Goal: Information Seeking & Learning: Learn about a topic

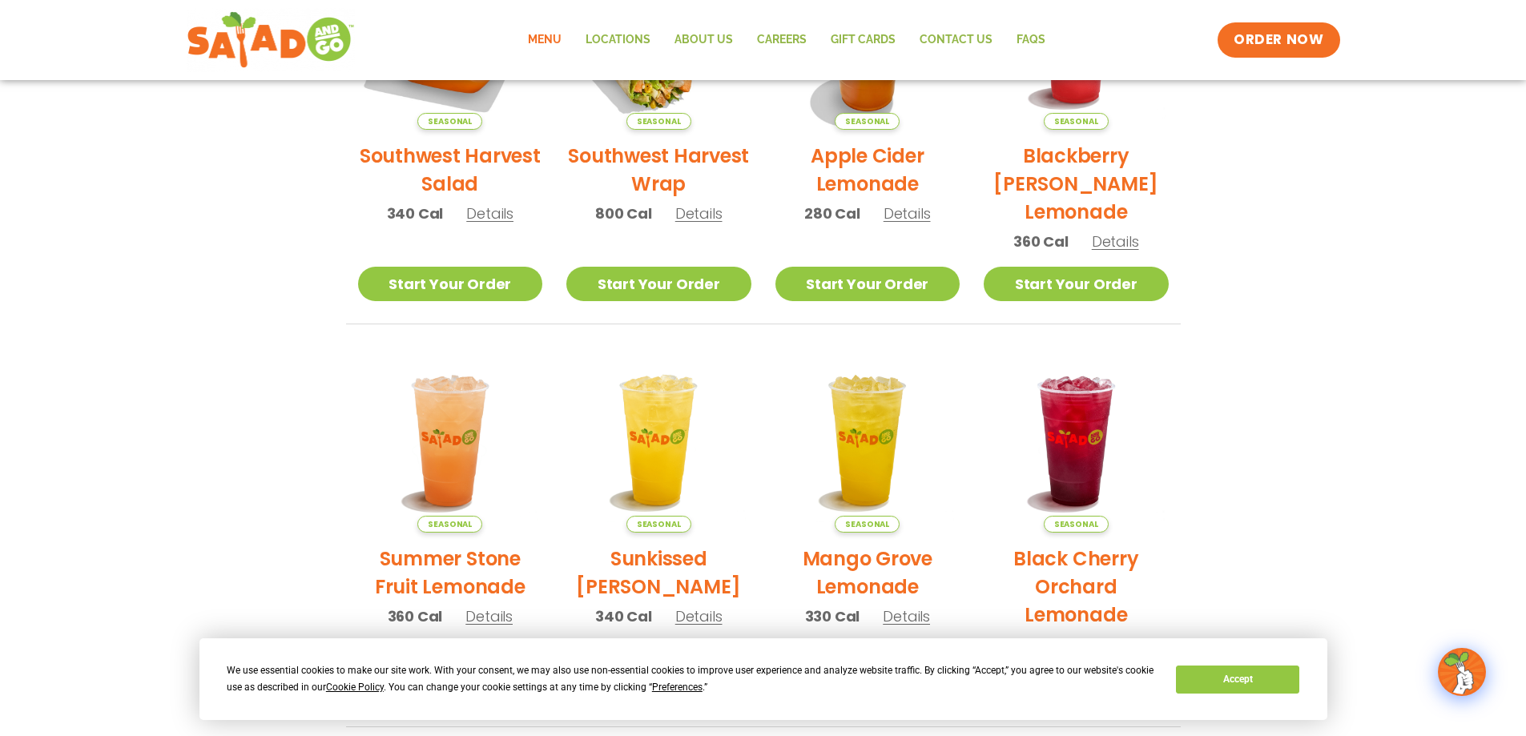
scroll to position [372, 0]
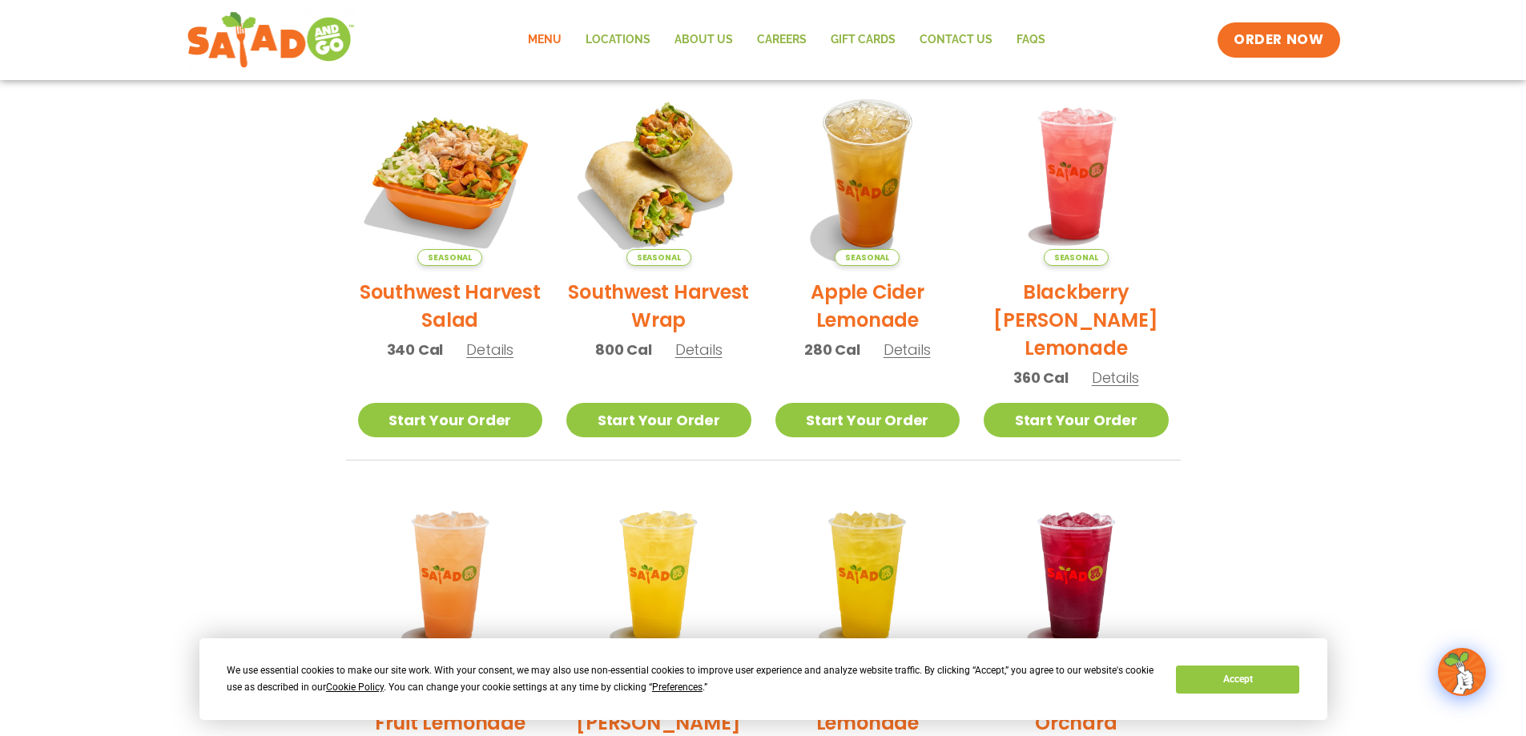
click at [551, 41] on link "Menu" at bounding box center [545, 40] width 58 height 37
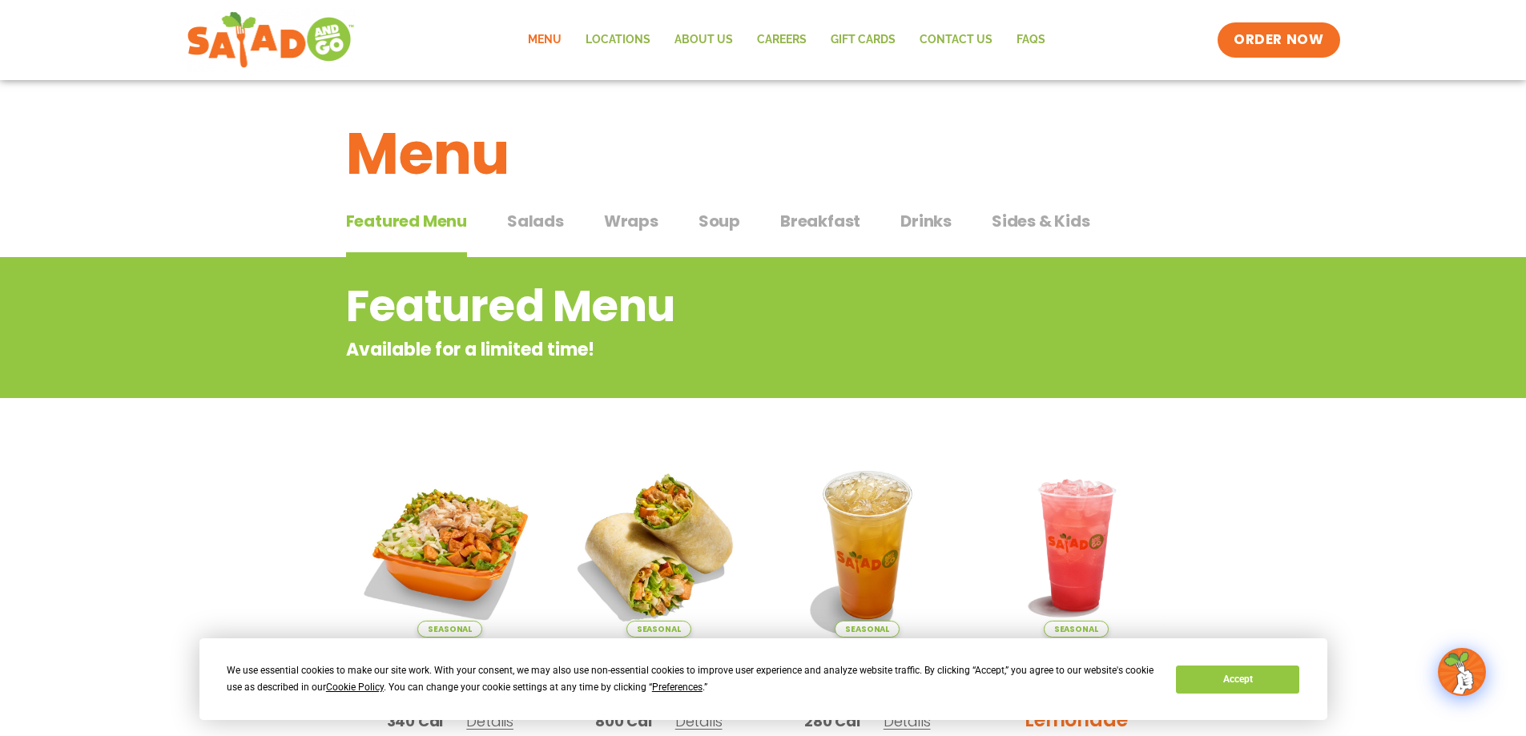
click at [538, 228] on span "Salads" at bounding box center [535, 221] width 57 height 24
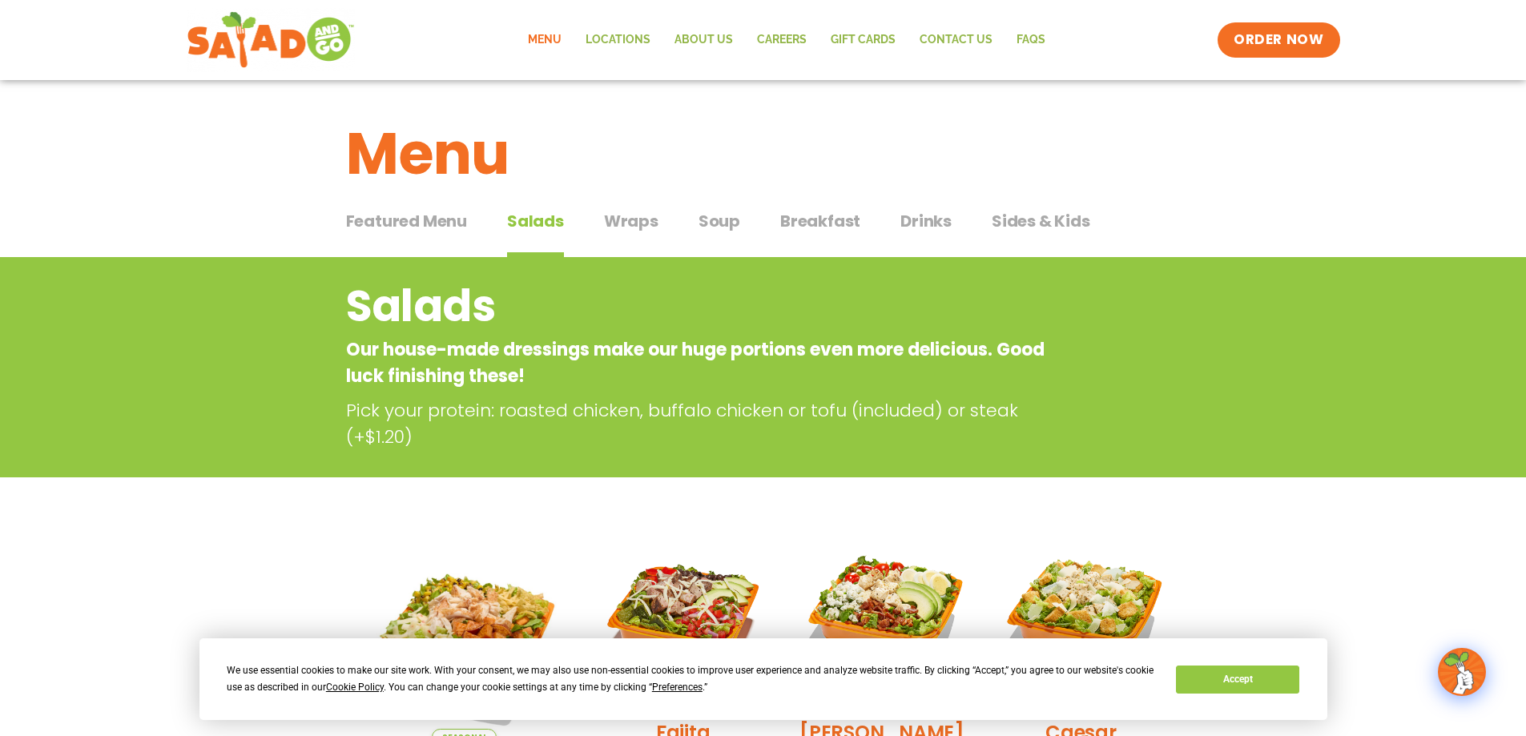
click at [608, 210] on span "Wraps" at bounding box center [631, 221] width 54 height 24
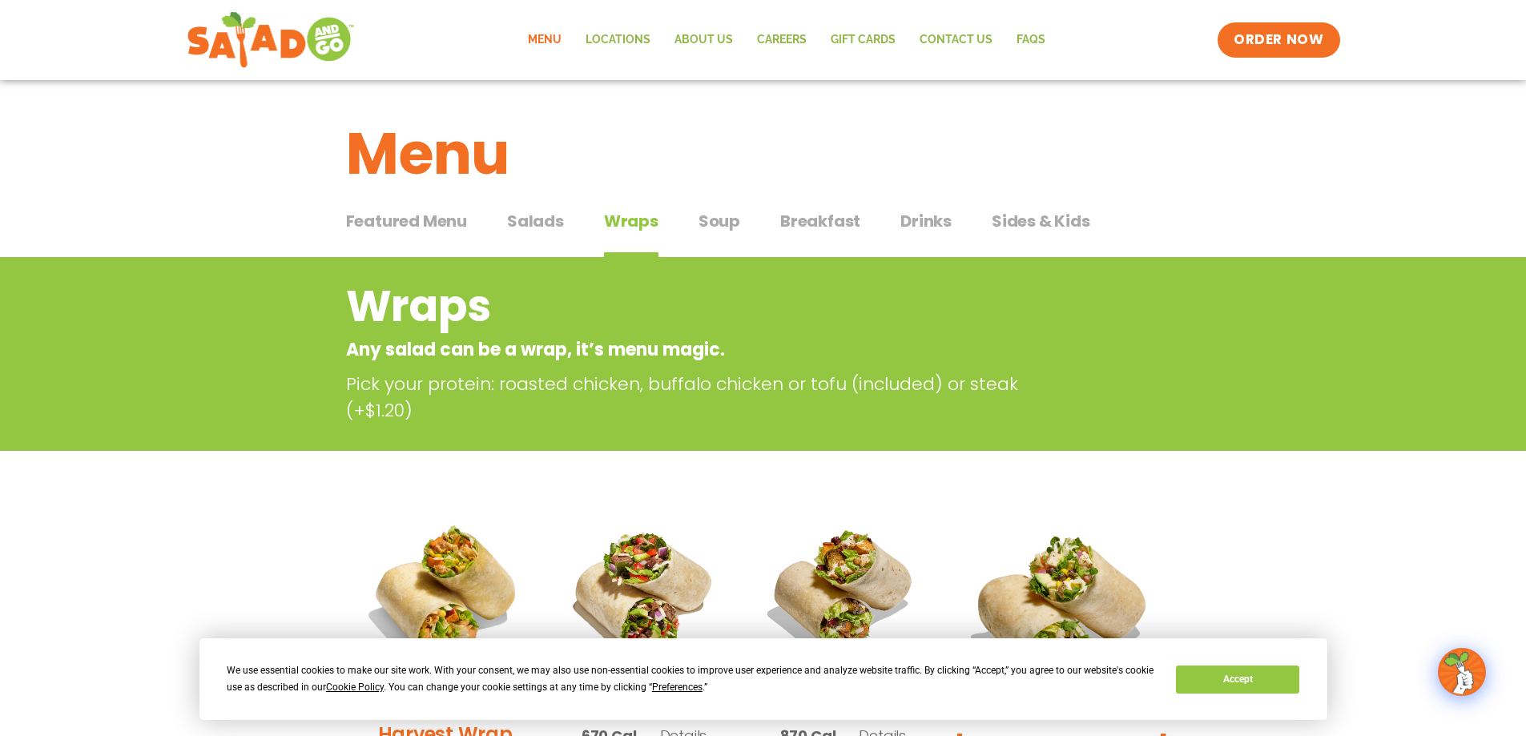
click at [732, 230] on span "Soup" at bounding box center [720, 221] width 42 height 24
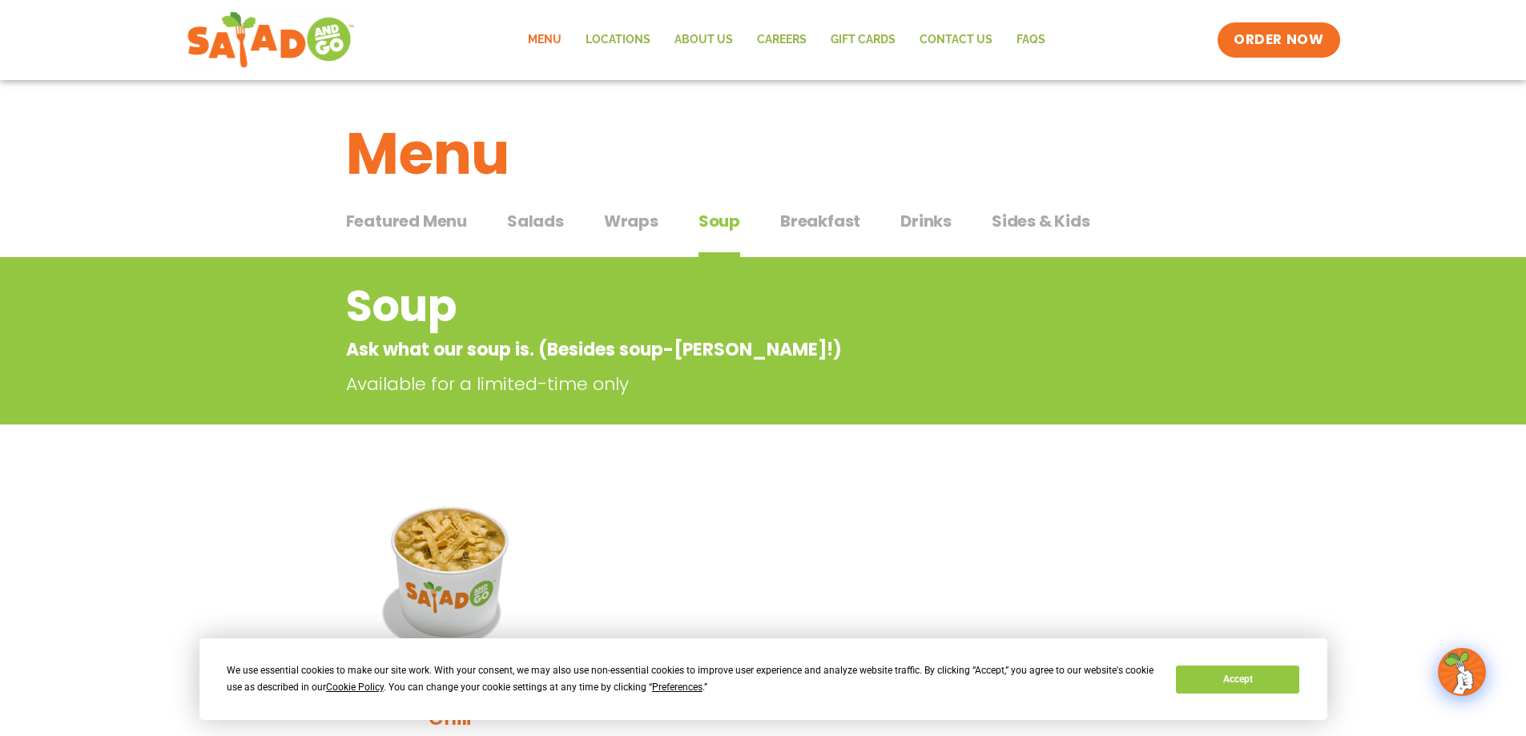
click at [845, 222] on span "Breakfast" at bounding box center [820, 221] width 80 height 24
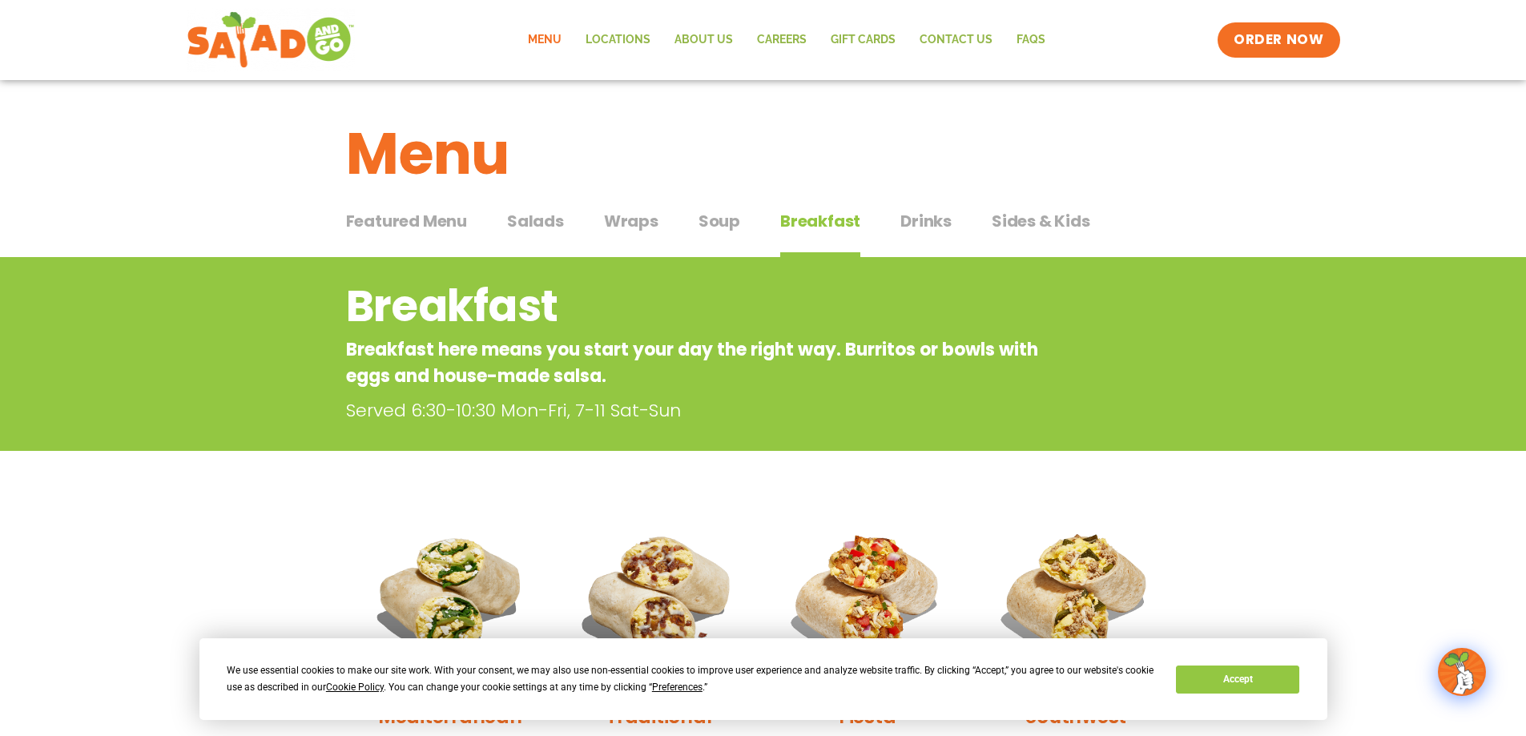
click at [951, 233] on div "Featured Menu Featured Menu Salads Salads Wraps Wraps Soup Soup Breakfast Break…" at bounding box center [763, 231] width 835 height 54
click at [940, 213] on span "Drinks" at bounding box center [926, 221] width 51 height 24
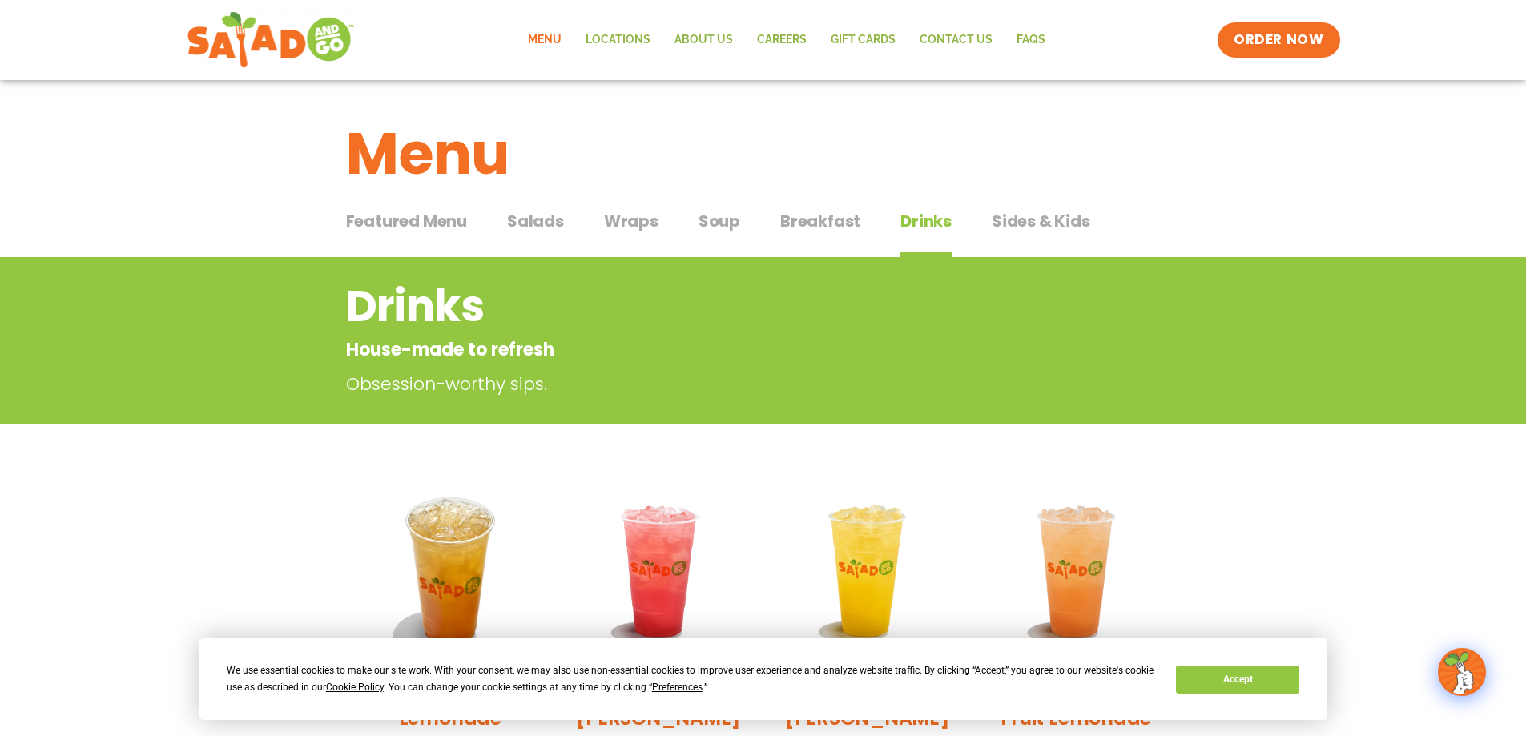
click at [1031, 220] on span "Sides & Kids" at bounding box center [1041, 221] width 99 height 24
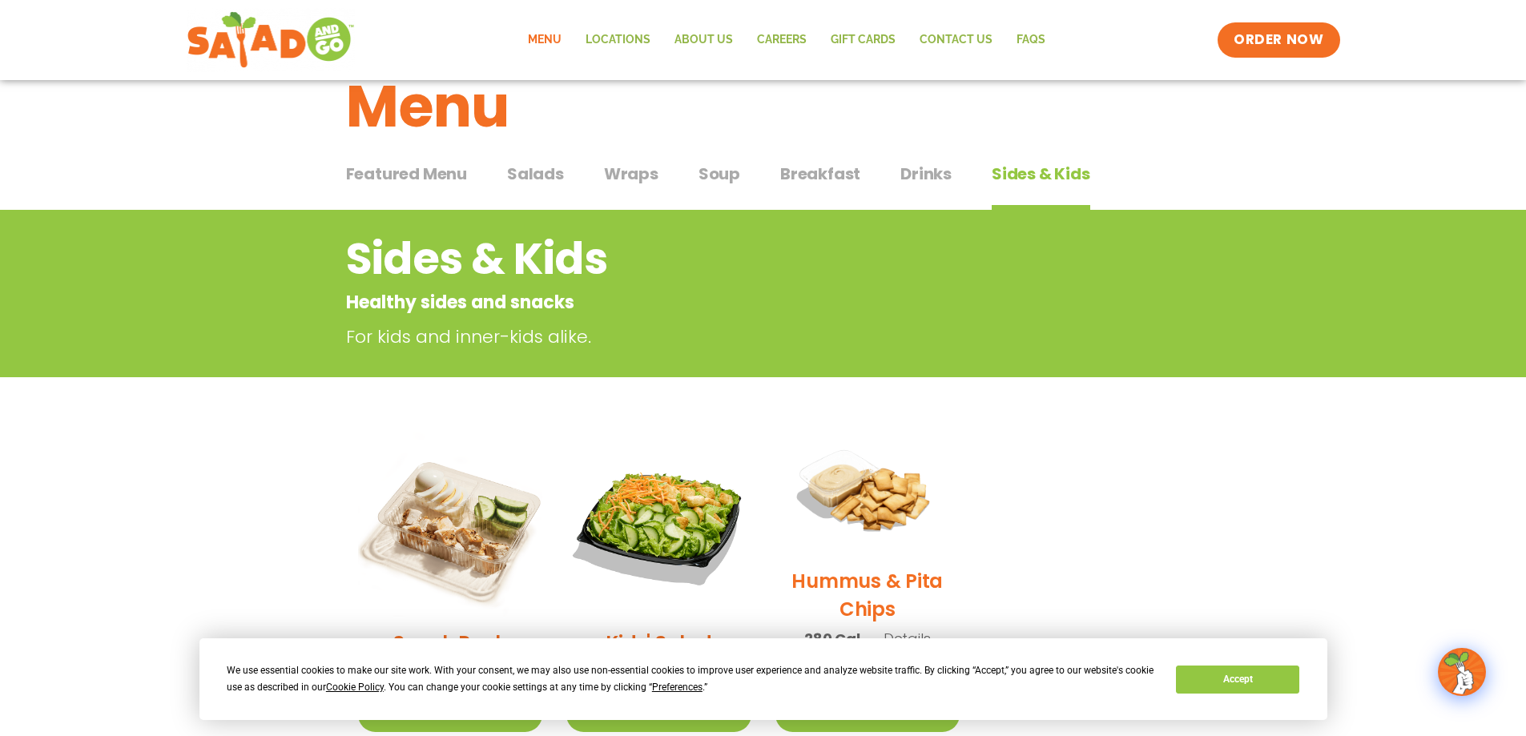
scroll to position [19, 0]
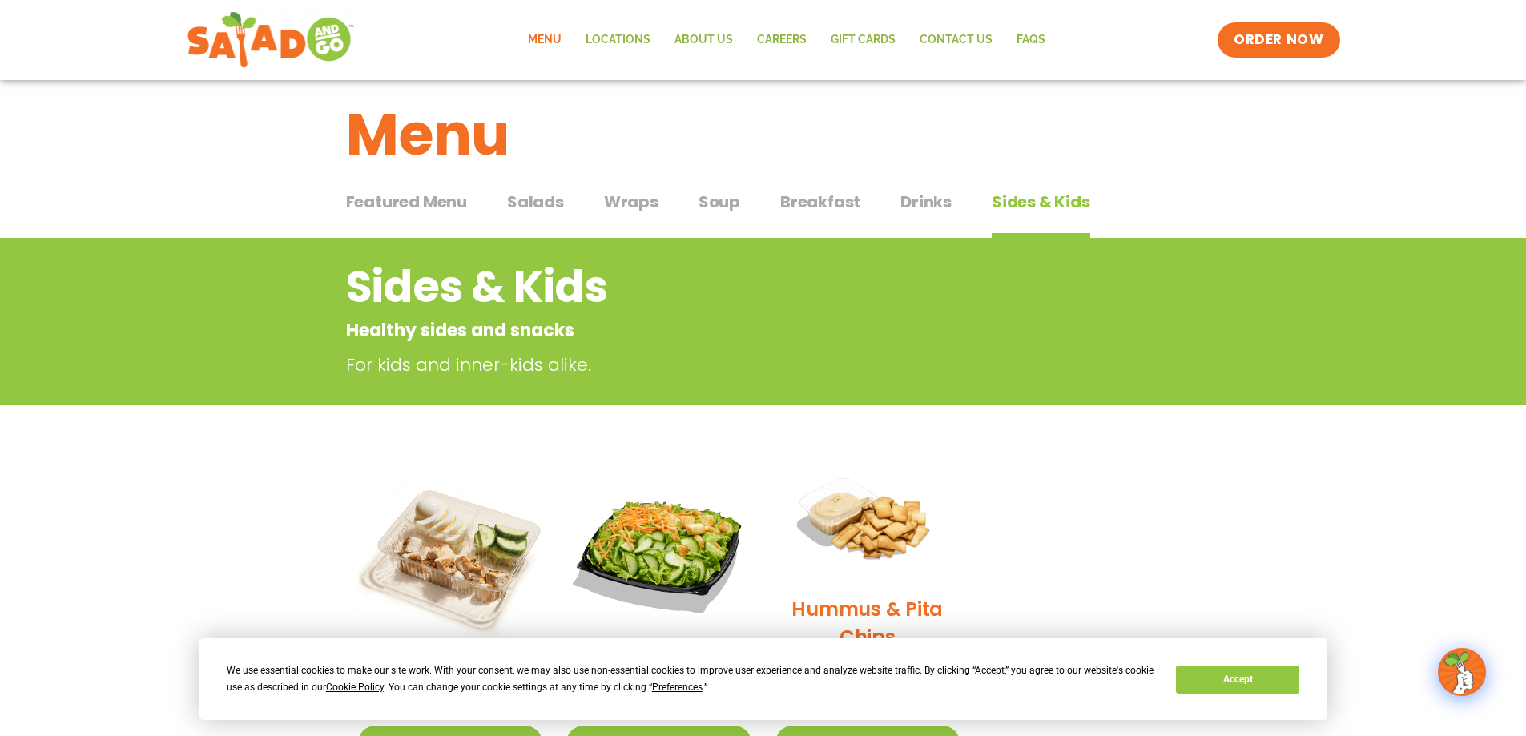
click at [544, 30] on link "Menu" at bounding box center [545, 40] width 58 height 37
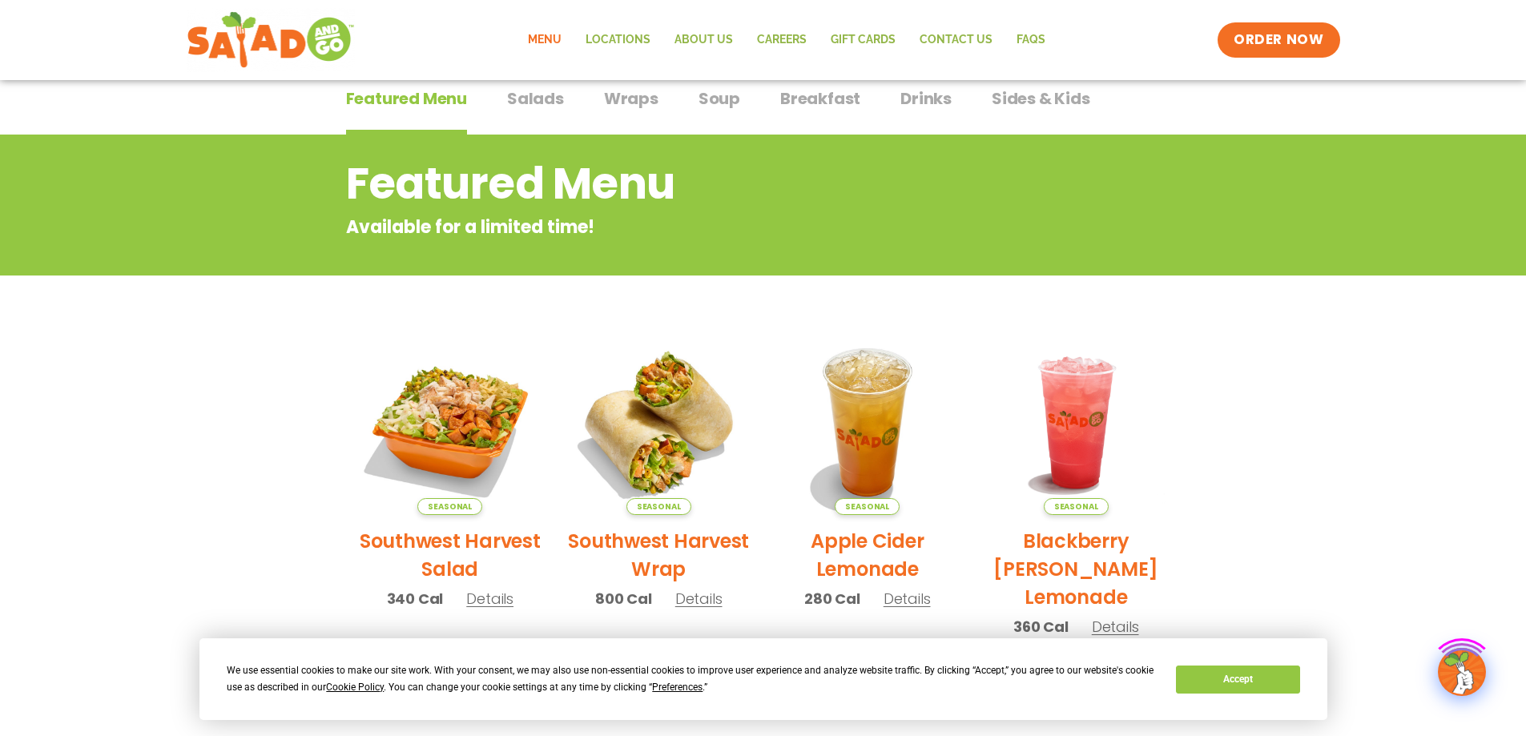
scroll to position [320, 0]
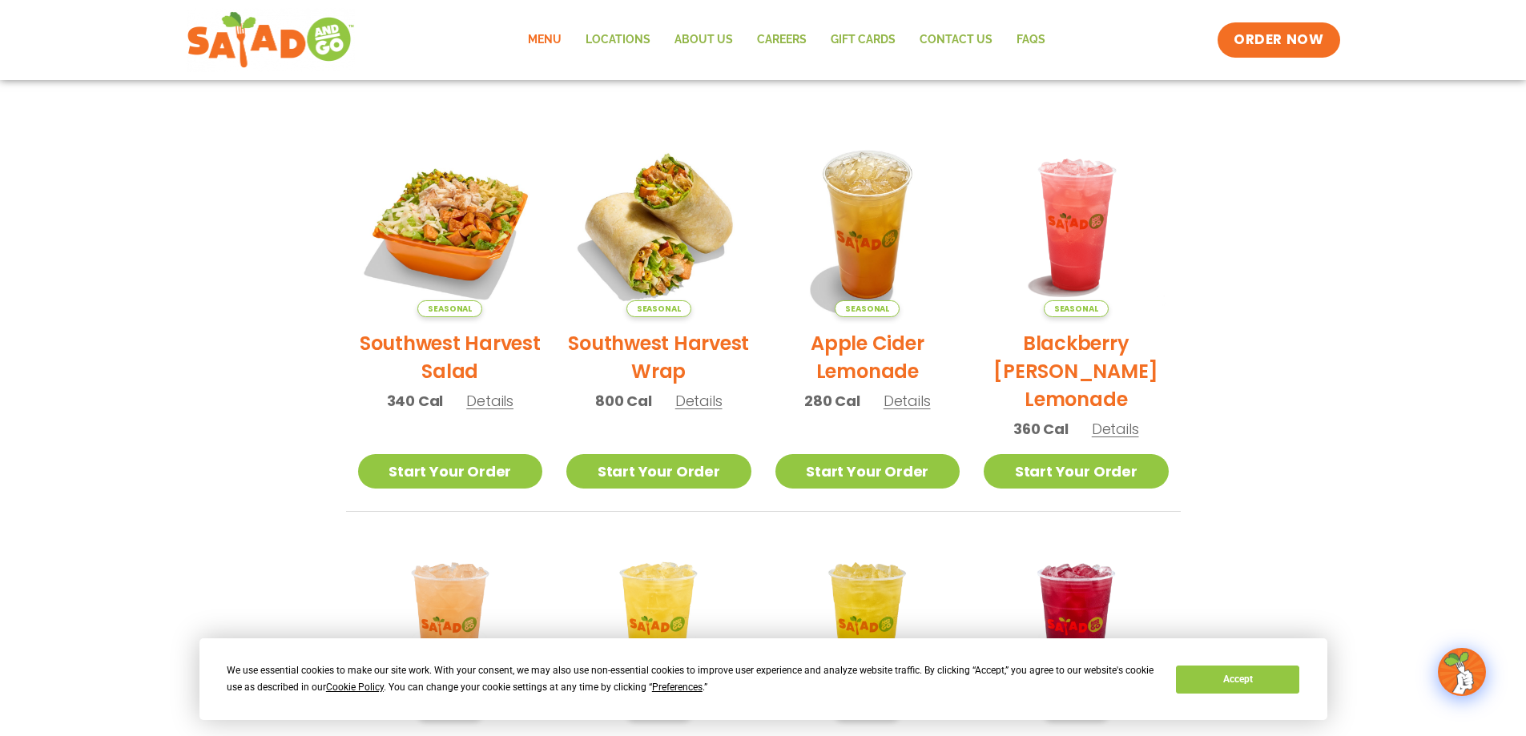
click at [707, 391] on span "Details" at bounding box center [698, 401] width 47 height 20
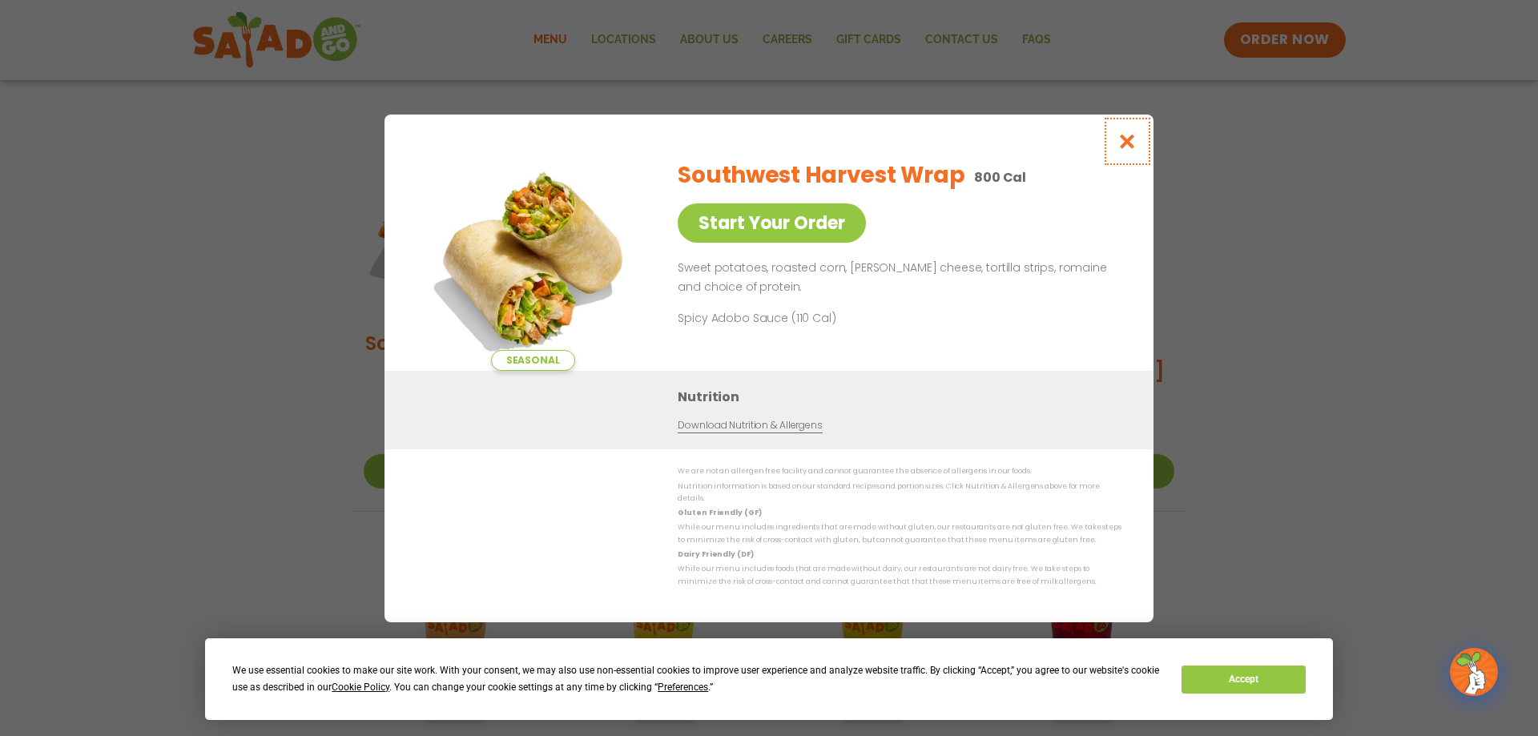
click at [1133, 137] on icon "Close modal" at bounding box center [1128, 141] width 20 height 17
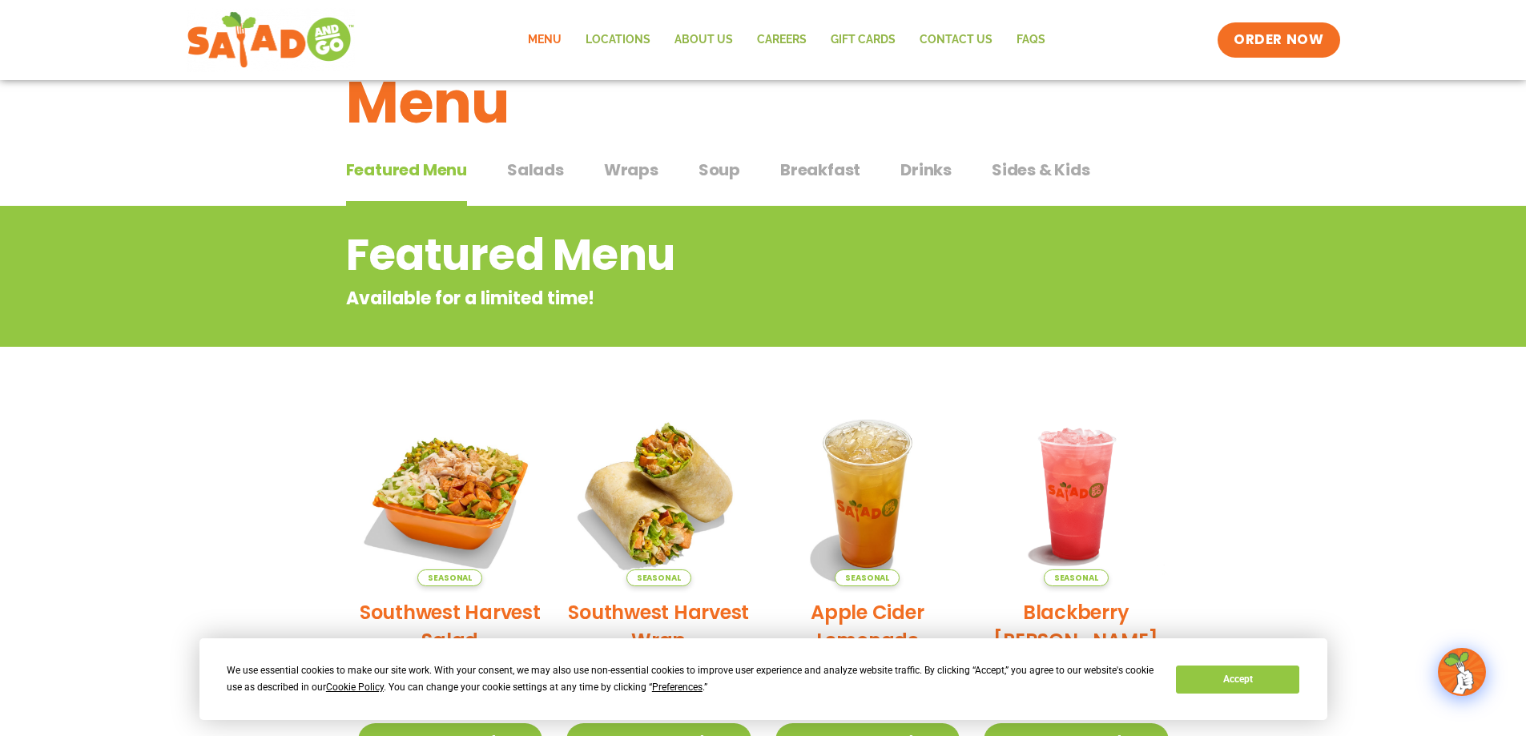
scroll to position [131, 0]
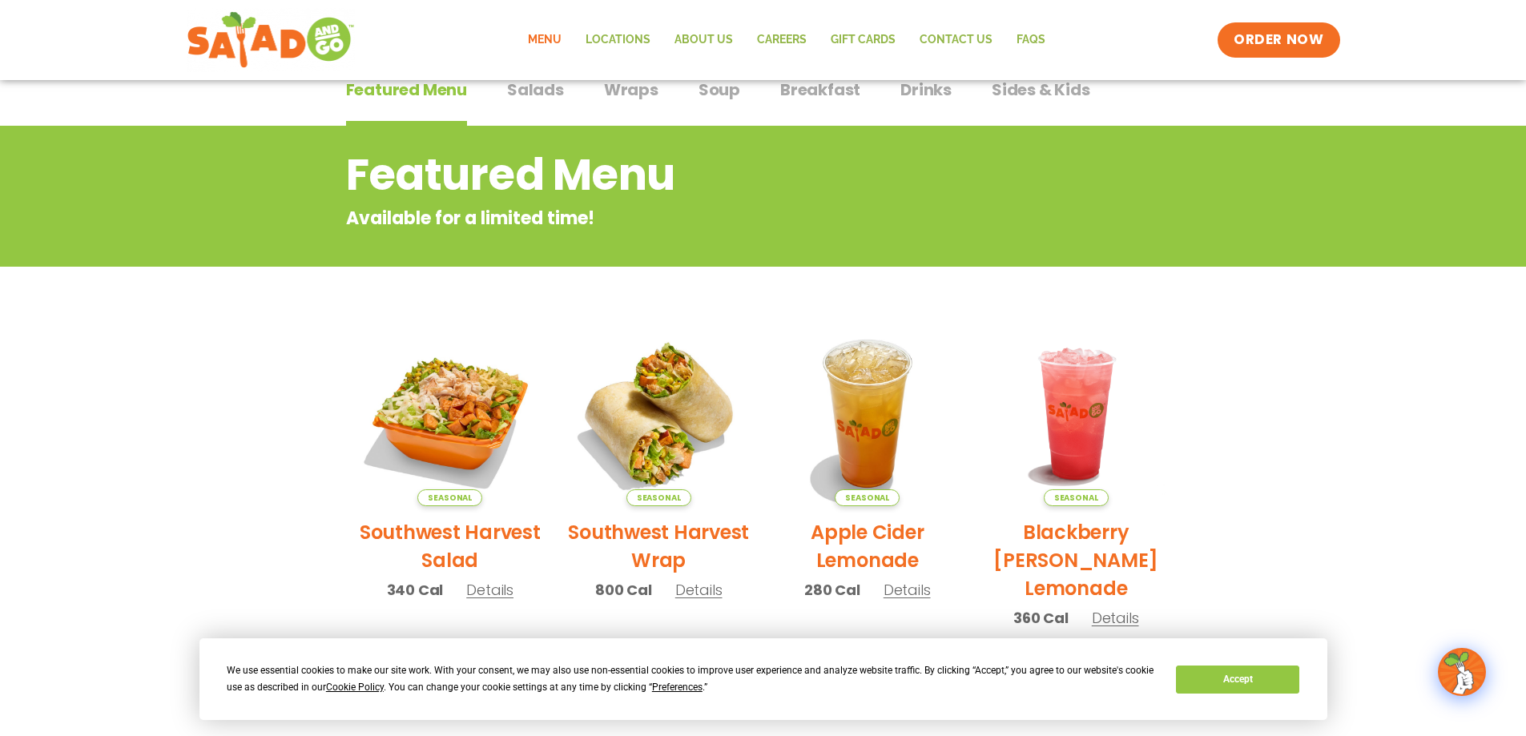
click at [535, 83] on span "Salads" at bounding box center [535, 90] width 57 height 24
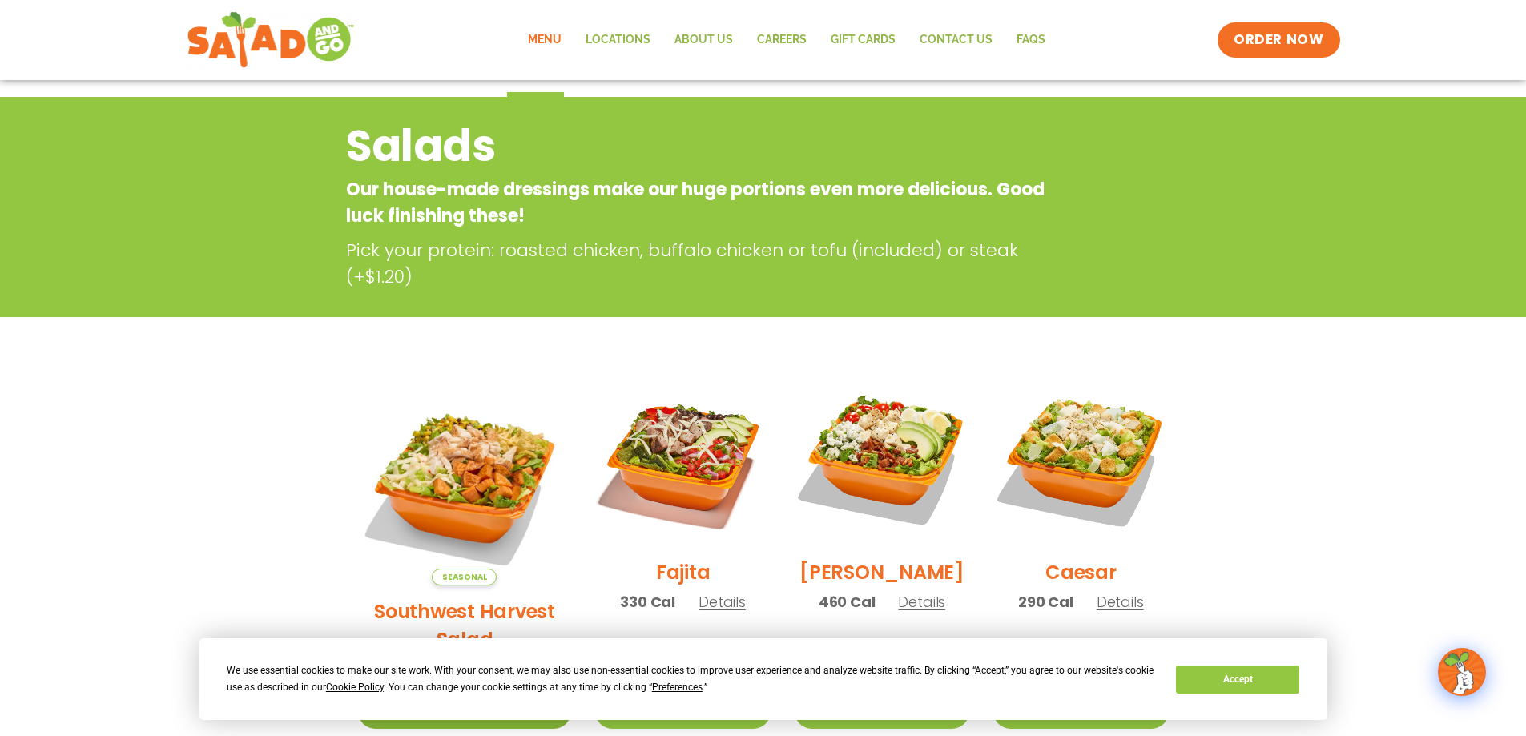
scroll to position [154, 0]
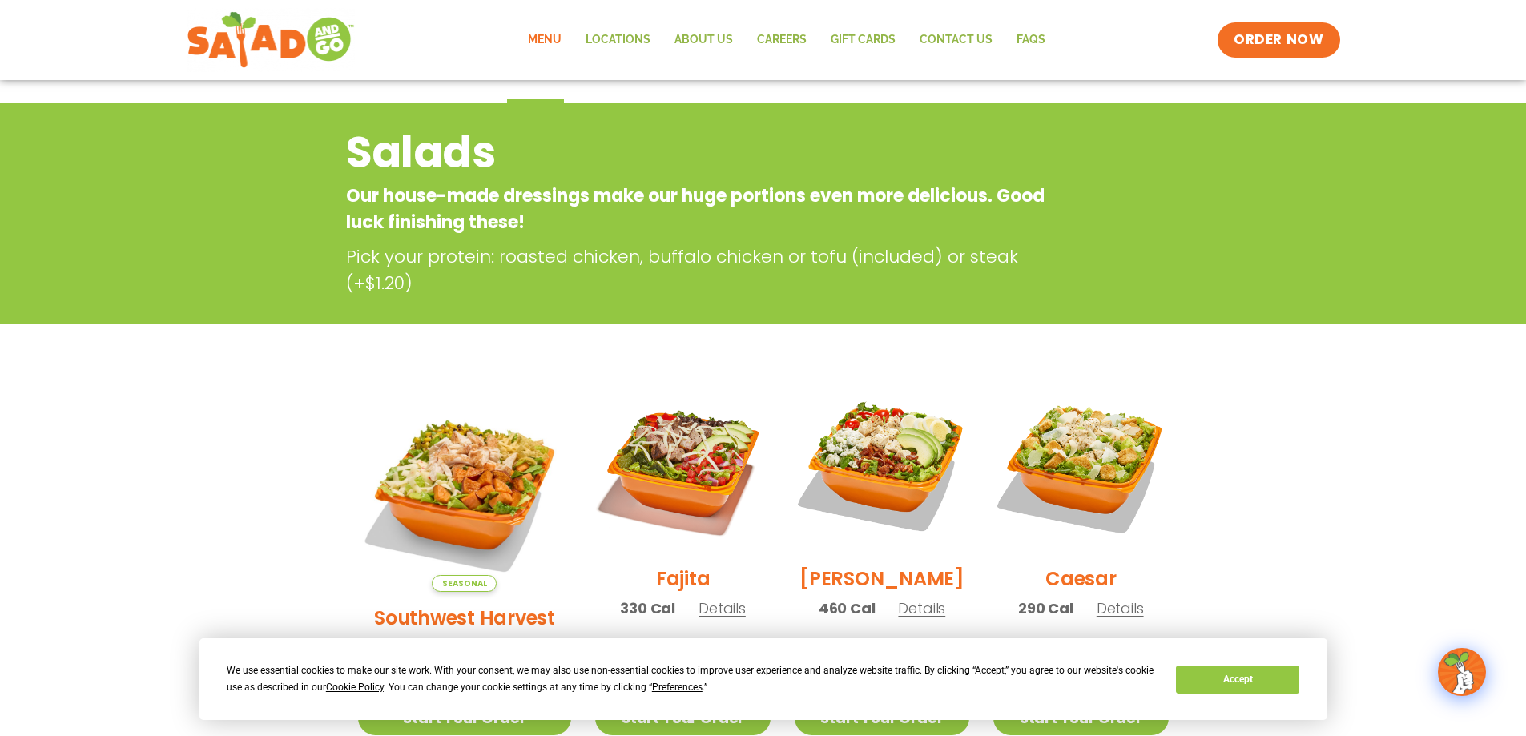
click at [908, 612] on span "Details" at bounding box center [921, 609] width 47 height 20
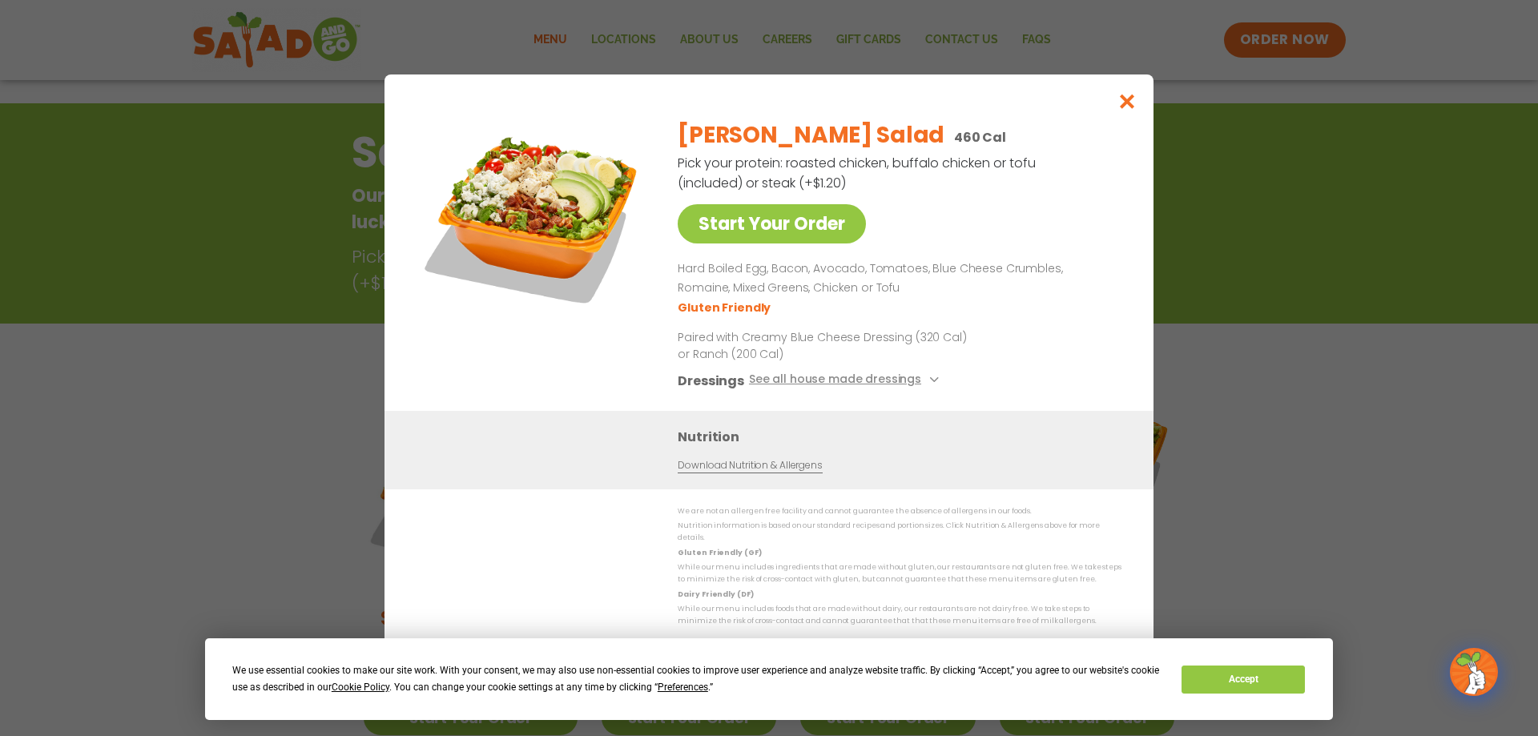
click at [905, 622] on div "Start Your Order Cobb Salad 460 Cal Pick your protein: roasted chicken, buffalo…" at bounding box center [769, 369] width 769 height 588
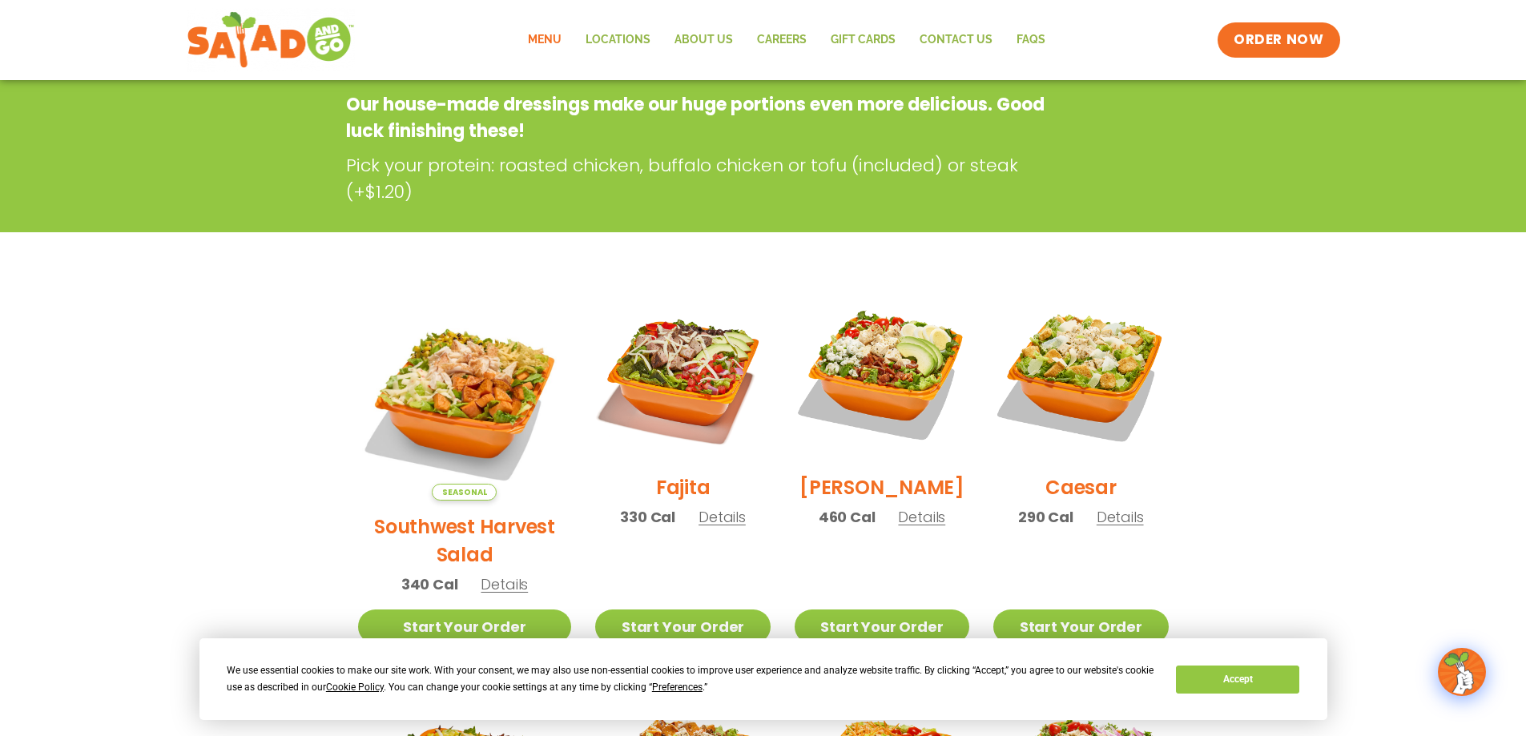
scroll to position [257, 0]
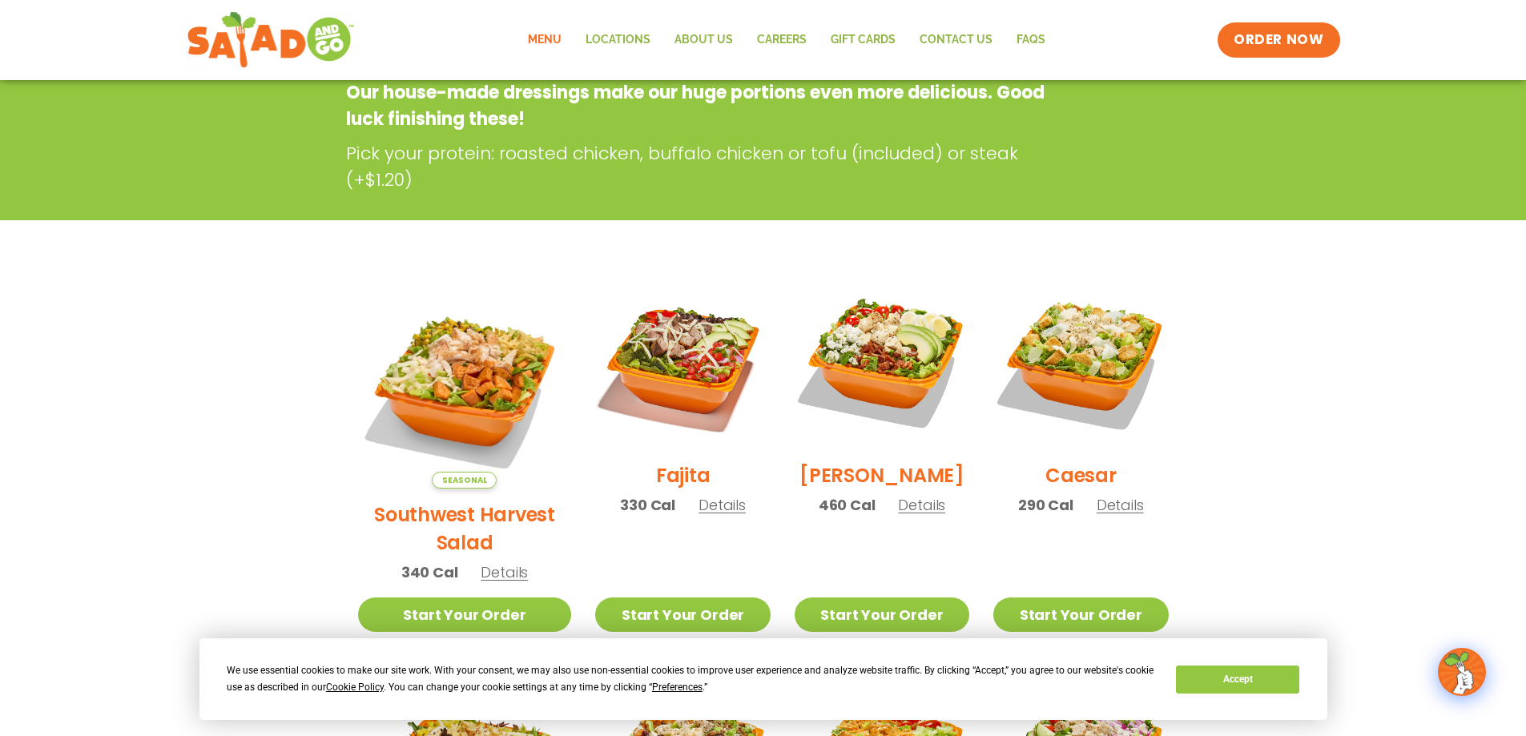
click at [909, 509] on span "Details" at bounding box center [921, 505] width 47 height 20
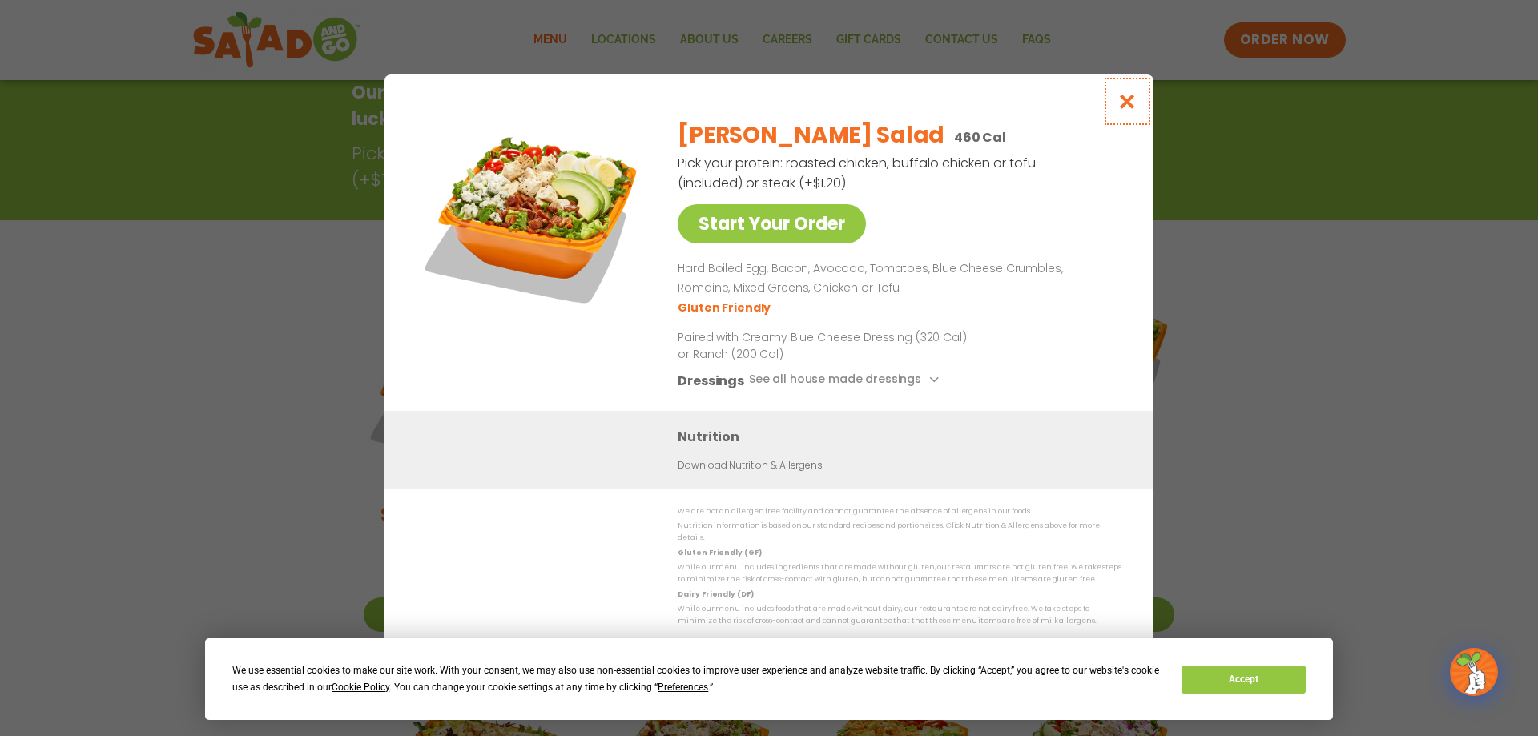
click at [1131, 103] on icon "Close modal" at bounding box center [1128, 101] width 20 height 17
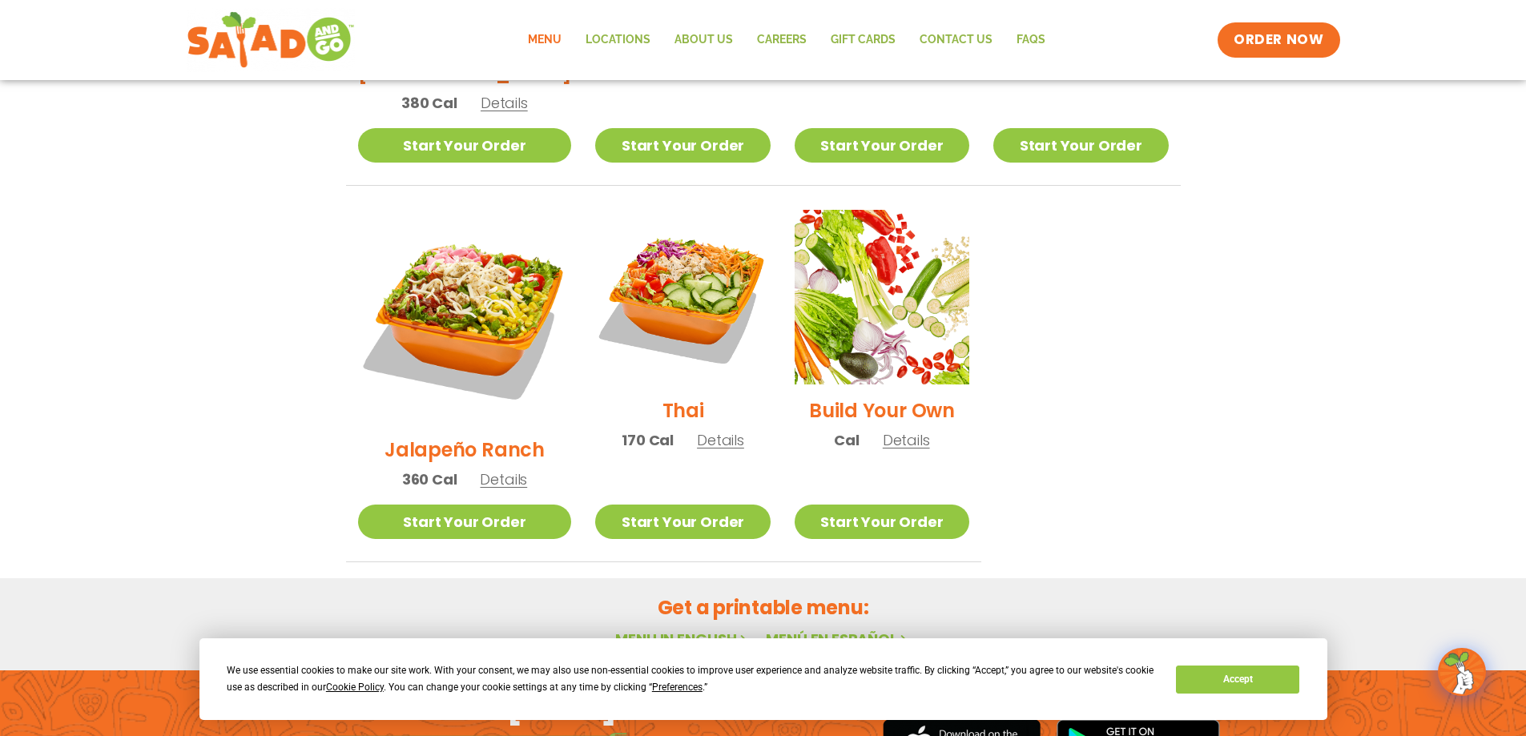
scroll to position [1115, 0]
